Goal: Navigation & Orientation: Find specific page/section

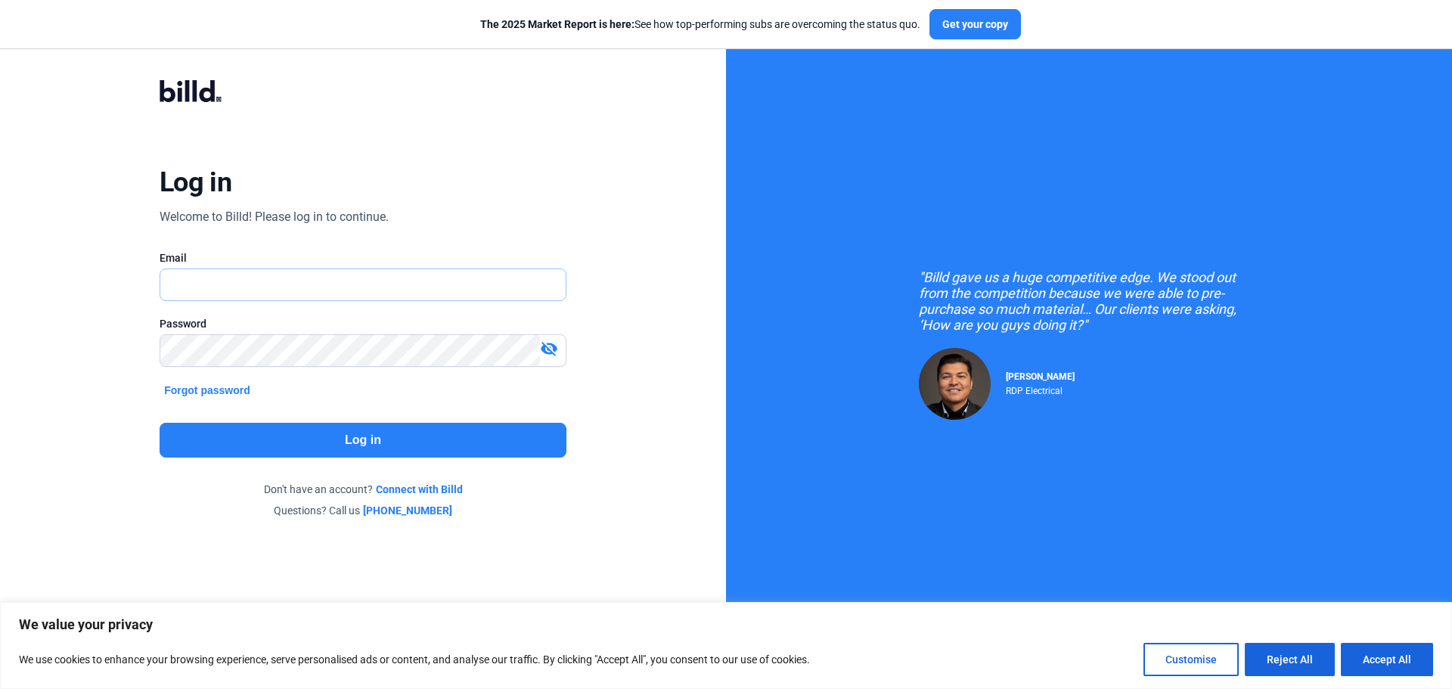
type input "[EMAIL_ADDRESS][DOMAIN_NAME]"
click at [324, 434] on button "Log in" at bounding box center [363, 440] width 407 height 35
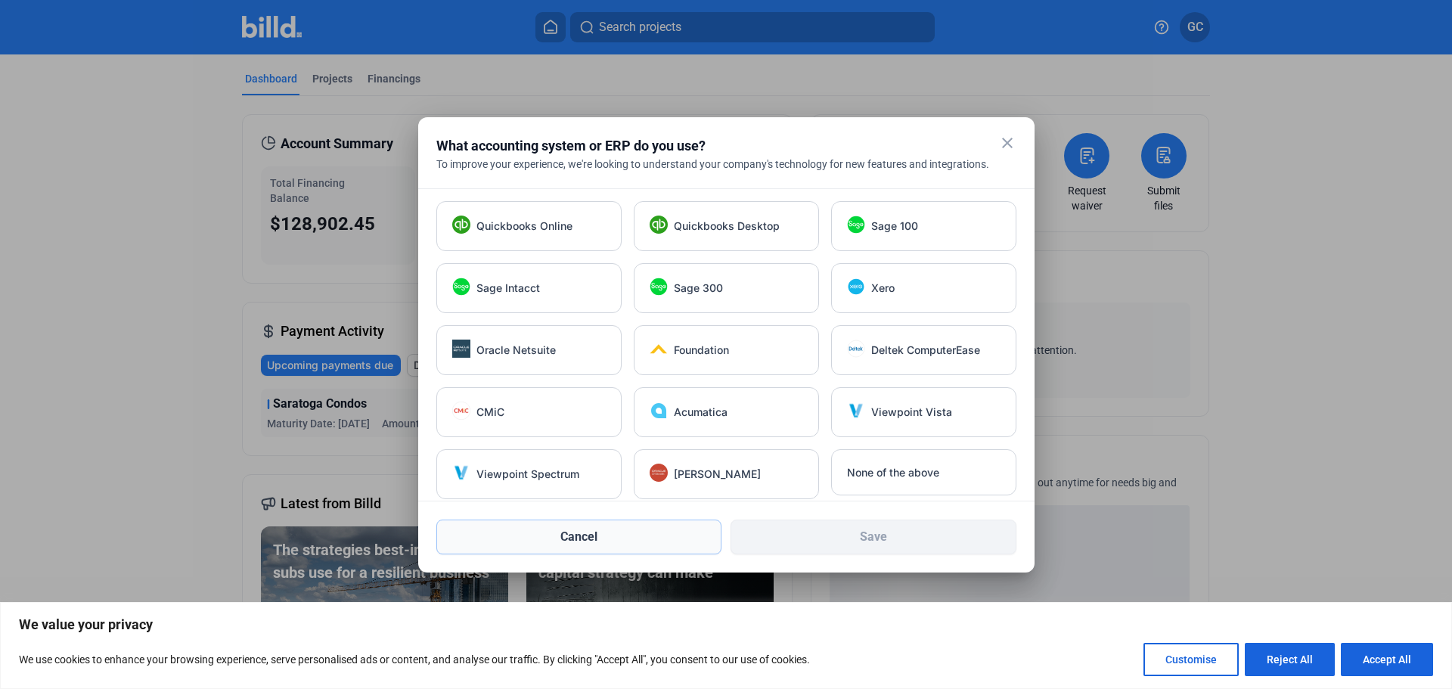
click at [572, 536] on button "Cancel" at bounding box center [579, 537] width 286 height 35
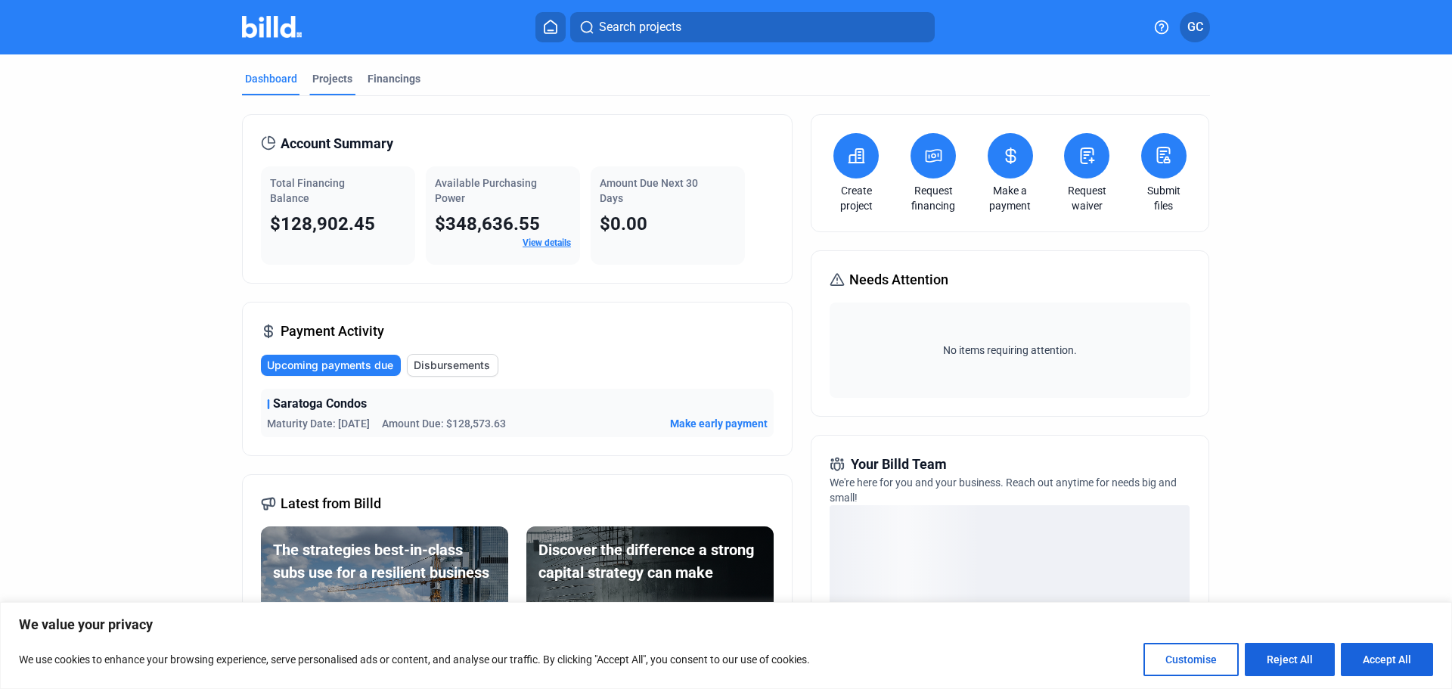
click at [334, 85] on div "Projects" at bounding box center [332, 78] width 40 height 15
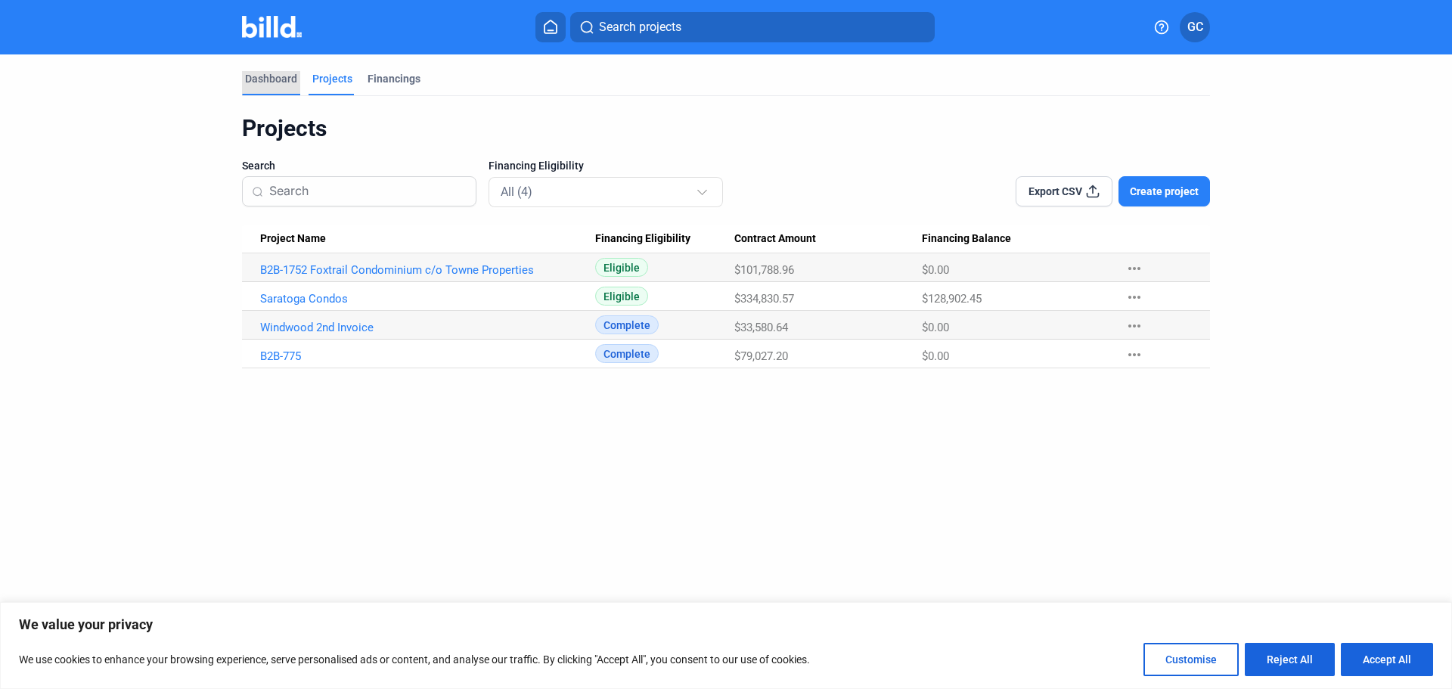
click at [275, 83] on div "Dashboard" at bounding box center [271, 78] width 52 height 15
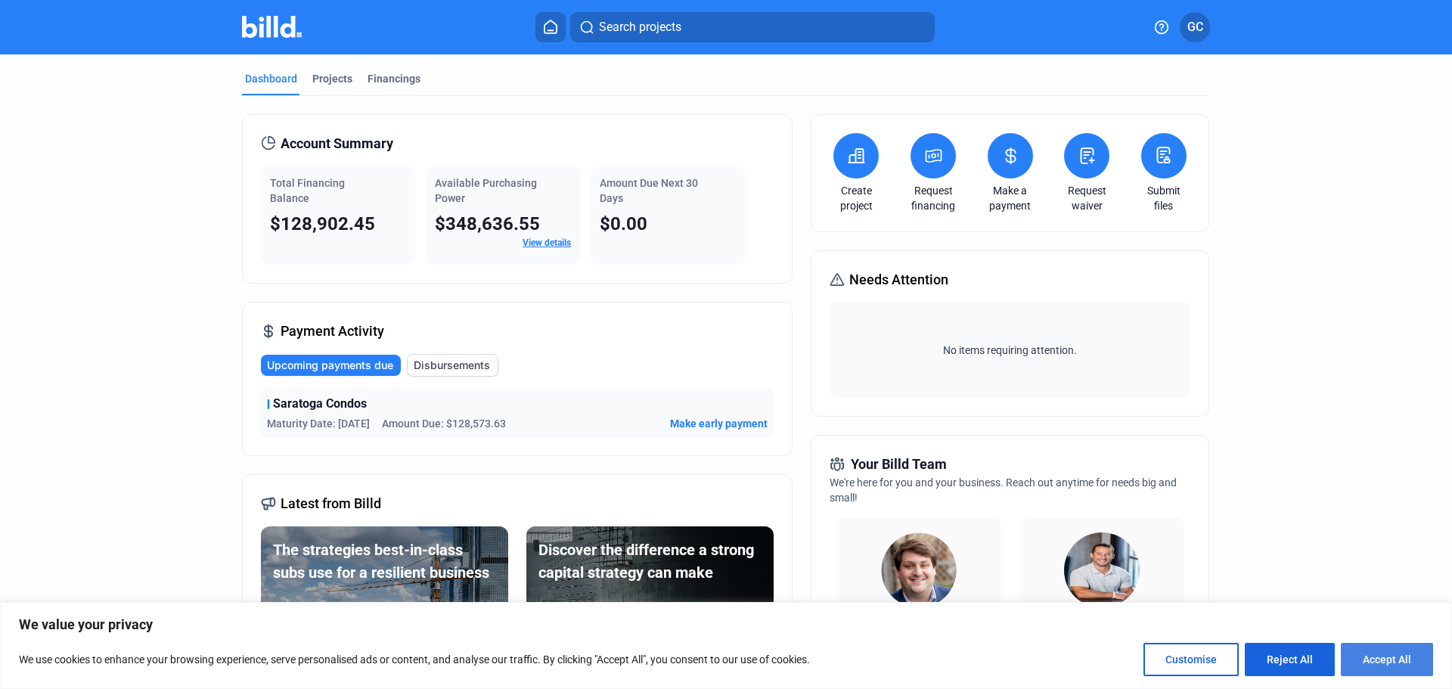
click at [1378, 669] on button "Accept All" at bounding box center [1387, 659] width 92 height 33
checkbox input "true"
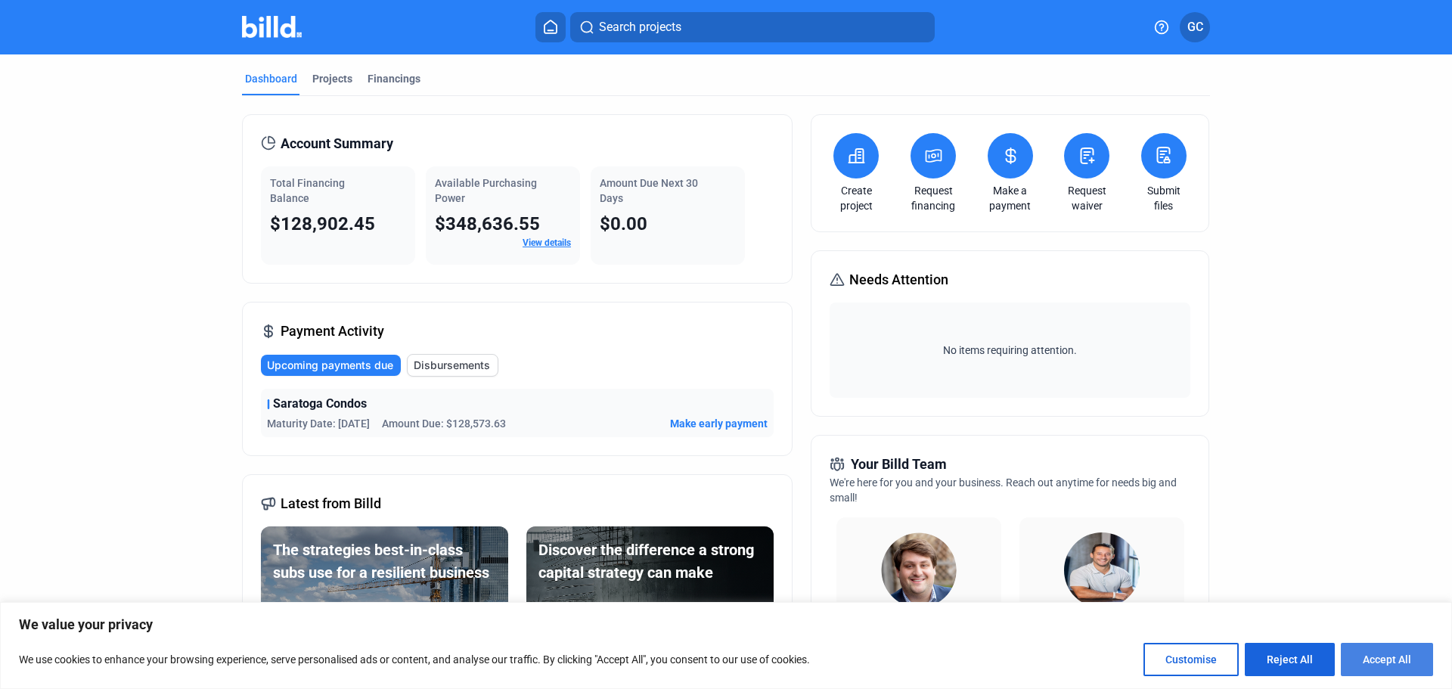
checkbox input "true"
